Goal: Task Accomplishment & Management: Complete application form

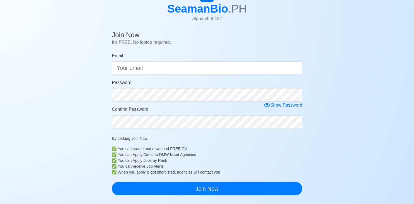
scroll to position [29, 0]
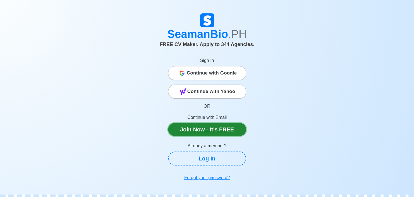
click at [217, 132] on link "Join Now - It's FREE" at bounding box center [207, 129] width 78 height 13
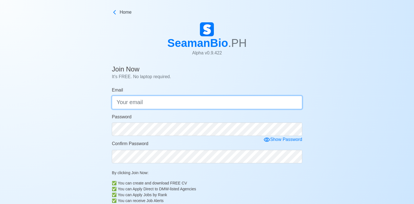
click at [179, 96] on input "Email" at bounding box center [207, 102] width 190 height 13
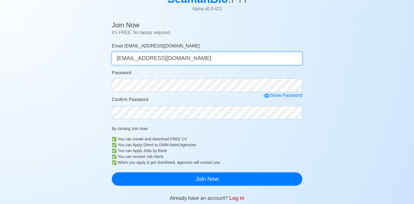
scroll to position [59, 0]
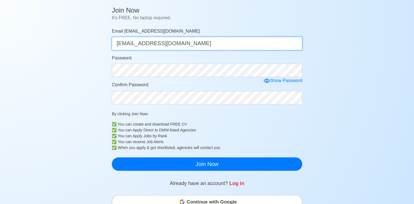
type input "masiglat915@gmail.com"
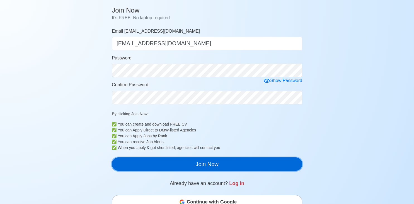
click at [234, 164] on button "Join Now" at bounding box center [207, 163] width 190 height 13
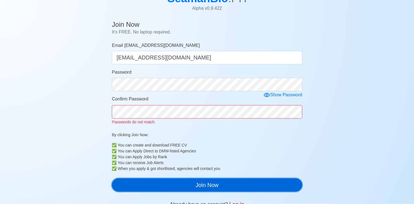
scroll to position [29, 0]
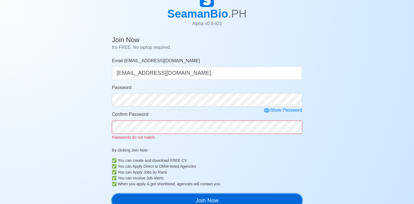
click at [211, 196] on button "Join Now" at bounding box center [207, 199] width 190 height 13
